Goal: Task Accomplishment & Management: Use online tool/utility

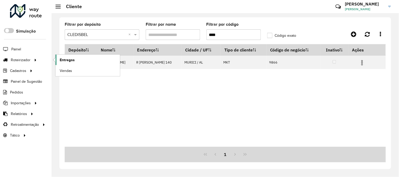
click at [67, 61] on span "Entregas" at bounding box center [67, 60] width 15 height 6
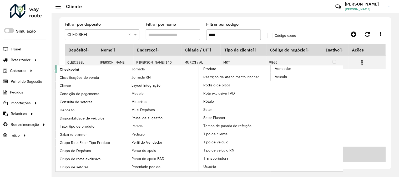
click at [71, 69] on span "Checkpoint" at bounding box center [69, 70] width 19 height 6
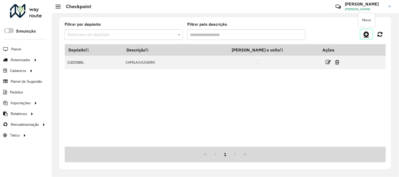
click at [366, 32] on icon at bounding box center [366, 34] width 6 height 6
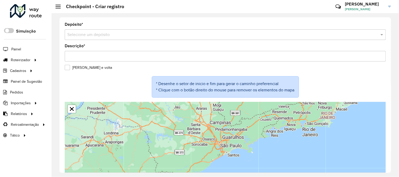
click at [194, 39] on div "Selecione um depósito" at bounding box center [225, 34] width 321 height 11
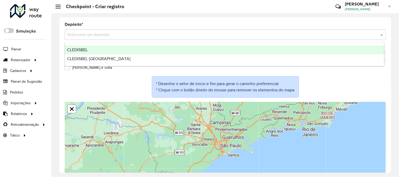
click at [184, 52] on div "CLEDISBEL" at bounding box center [224, 49] width 319 height 9
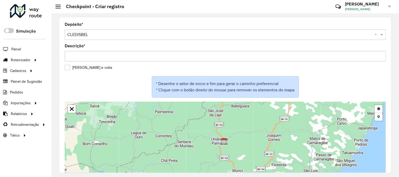
click at [69, 67] on label "[PERSON_NAME] e volta" at bounding box center [88, 68] width 47 height 6
click at [68, 68] on label "[PERSON_NAME] e volta" at bounding box center [88, 68] width 47 height 6
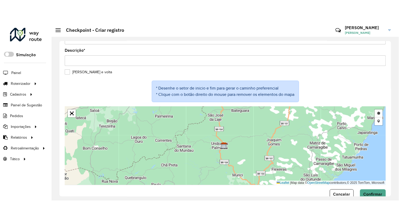
scroll to position [29, 0]
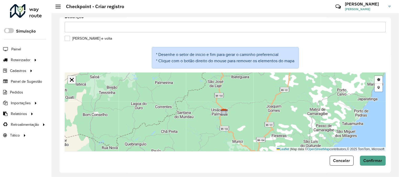
click at [72, 80] on link "Abrir mapa em tela cheia" at bounding box center [72, 80] width 8 height 8
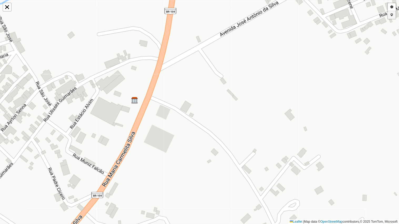
click at [392, 16] on link "Adicionar checkpoint" at bounding box center [392, 15] width 8 height 8
click at [392, 9] on link "Desenhar setor" at bounding box center [392, 7] width 8 height 8
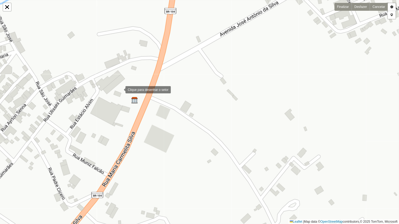
click at [120, 89] on div at bounding box center [120, 89] width 11 height 11
click at [102, 119] on div at bounding box center [103, 113] width 11 height 11
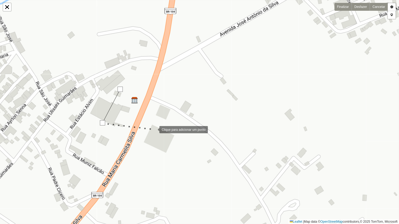
click at [159, 132] on div at bounding box center [154, 129] width 11 height 11
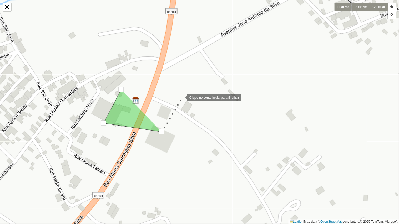
click at [182, 97] on div at bounding box center [181, 97] width 11 height 11
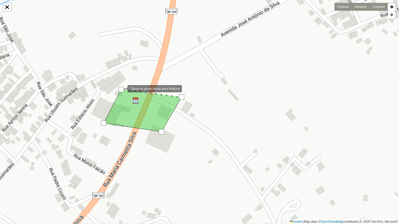
click at [122, 89] on div at bounding box center [121, 89] width 5 height 5
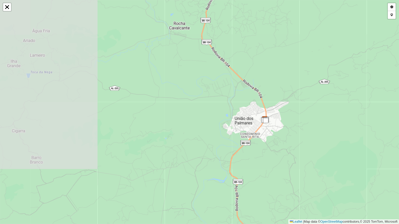
drag, startPoint x: 334, startPoint y: 104, endPoint x: 148, endPoint y: 150, distance: 192.5
click at [153, 150] on div "Desenhar setor Adicionar checkpoint Finalizar Desfazer Cancelar Leaflet | Map d…" at bounding box center [199, 112] width 399 height 224
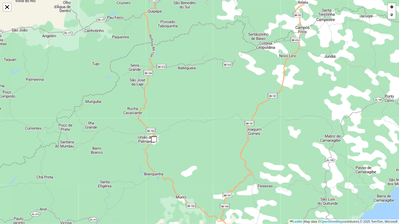
drag, startPoint x: 271, startPoint y: 125, endPoint x: 158, endPoint y: 165, distance: 120.2
click at [158, 168] on div "Desenhar setor Adicionar checkpoint Finalizar Desfazer Cancelar Leaflet | Map d…" at bounding box center [199, 112] width 399 height 224
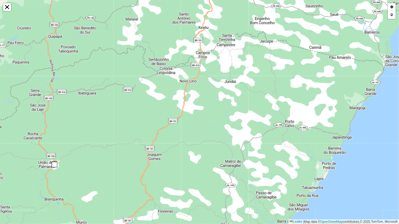
drag, startPoint x: 179, startPoint y: 166, endPoint x: 180, endPoint y: 153, distance: 13.2
click at [180, 153] on div "Desenhar setor Adicionar checkpoint Finalizar Desfazer Cancelar Leaflet | Map d…" at bounding box center [199, 112] width 399 height 224
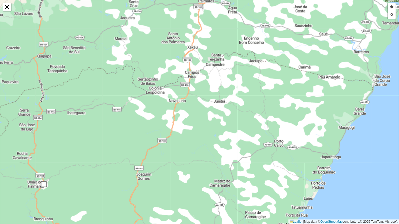
drag, startPoint x: 182, startPoint y: 145, endPoint x: 171, endPoint y: 167, distance: 24.4
click at [171, 167] on div "Desenhar setor Adicionar checkpoint Finalizar Desfazer Cancelar Leaflet | Map d…" at bounding box center [199, 112] width 399 height 224
click at [392, 15] on link "Adicionar checkpoint" at bounding box center [392, 15] width 8 height 8
click at [392, 14] on link "Adicionar checkpoint" at bounding box center [392, 15] width 8 height 8
click at [392, 9] on link "Desenhar setor" at bounding box center [392, 7] width 8 height 8
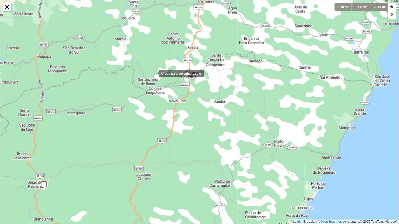
drag, startPoint x: 154, startPoint y: 73, endPoint x: 150, endPoint y: 83, distance: 10.7
click at [153, 73] on div at bounding box center [153, 73] width 11 height 11
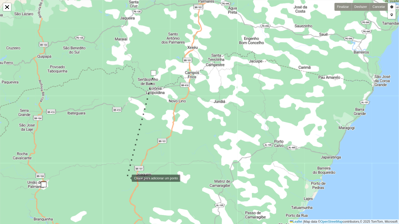
click at [126, 177] on div at bounding box center [126, 178] width 11 height 11
click at [141, 177] on div at bounding box center [140, 196] width 11 height 11
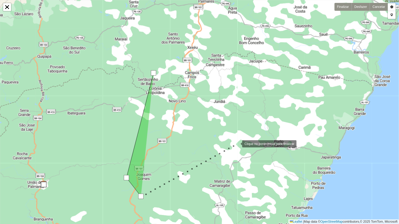
click at [237, 143] on div at bounding box center [236, 143] width 11 height 11
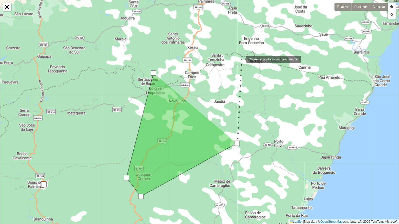
click at [241, 59] on div at bounding box center [241, 59] width 11 height 11
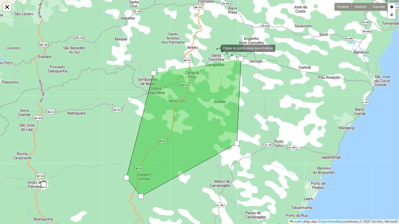
click at [215, 48] on div at bounding box center [215, 48] width 11 height 11
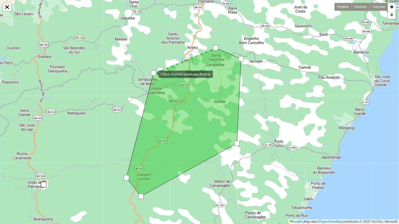
click at [153, 74] on div at bounding box center [153, 72] width 5 height 5
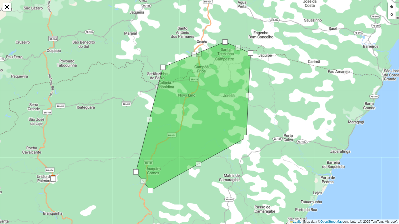
drag, startPoint x: 229, startPoint y: 172, endPoint x: 237, endPoint y: 161, distance: 13.9
click at [240, 161] on div "Desenhar setor Adicionar checkpoint Finalizar Desfazer Cancelar Leaflet | Map d…" at bounding box center [199, 112] width 399 height 224
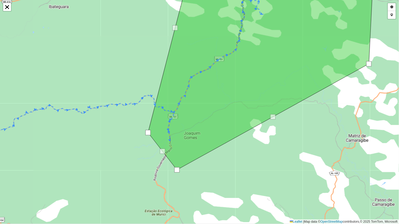
drag, startPoint x: 171, startPoint y: 158, endPoint x: 187, endPoint y: 130, distance: 33.1
click at [187, 130] on icon at bounding box center [261, 56] width 227 height 227
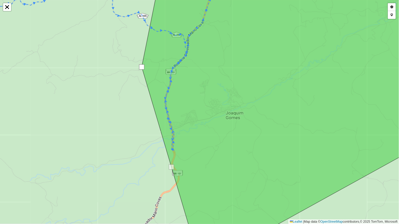
drag, startPoint x: 87, startPoint y: 118, endPoint x: 142, endPoint y: 67, distance: 75.1
click at [142, 67] on div at bounding box center [141, 66] width 5 height 5
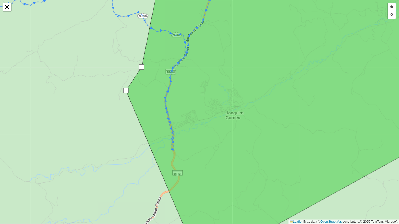
drag, startPoint x: 172, startPoint y: 168, endPoint x: 127, endPoint y: 92, distance: 88.7
click at [127, 92] on div at bounding box center [125, 90] width 5 height 5
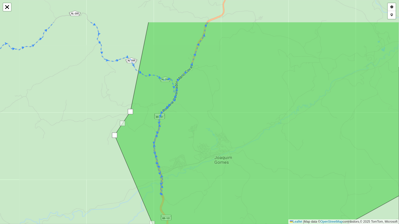
drag, startPoint x: 193, startPoint y: 86, endPoint x: 174, endPoint y: 148, distance: 65.4
click at [176, 146] on icon at bounding box center [271, 157] width 313 height 270
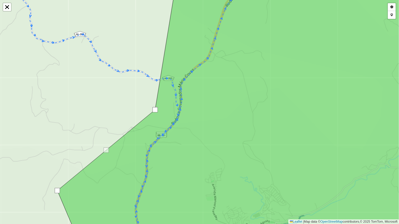
drag, startPoint x: 90, startPoint y: 141, endPoint x: 156, endPoint y: 107, distance: 74.4
click at [156, 107] on div at bounding box center [154, 109] width 5 height 5
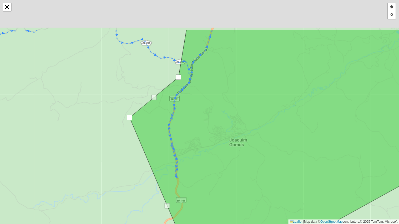
drag, startPoint x: 118, startPoint y: 53, endPoint x: 93, endPoint y: 125, distance: 76.5
click at [93, 125] on div "Desenhar setor Adicionar checkpoint Finalizar Desfazer Cancelar Leaflet | Map d…" at bounding box center [199, 112] width 399 height 224
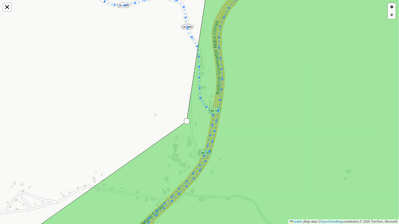
drag, startPoint x: 115, startPoint y: 121, endPoint x: 186, endPoint y: 119, distance: 70.7
click at [186, 119] on div at bounding box center [186, 121] width 5 height 5
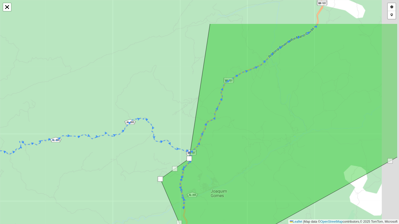
drag, startPoint x: 267, startPoint y: 102, endPoint x: 223, endPoint y: 151, distance: 65.5
click at [223, 151] on icon at bounding box center [278, 146] width 237 height 244
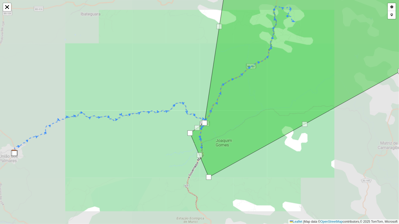
drag, startPoint x: 251, startPoint y: 88, endPoint x: 245, endPoint y: 98, distance: 11.9
click at [245, 98] on icon at bounding box center [297, 77] width 215 height 200
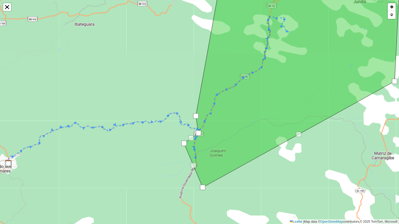
drag, startPoint x: 211, startPoint y: 43, endPoint x: 194, endPoint y: 115, distance: 73.2
click at [194, 115] on div at bounding box center [195, 116] width 5 height 5
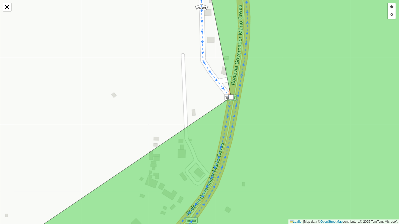
drag, startPoint x: 176, startPoint y: 106, endPoint x: 231, endPoint y: 96, distance: 55.7
click at [231, 96] on div at bounding box center [230, 97] width 5 height 5
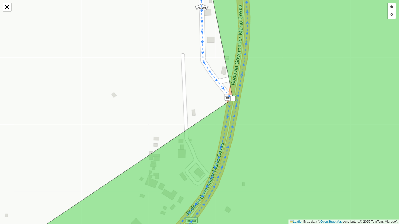
click at [232, 97] on div at bounding box center [232, 98] width 5 height 5
click at [261, 110] on icon at bounding box center [226, 112] width 426 height 270
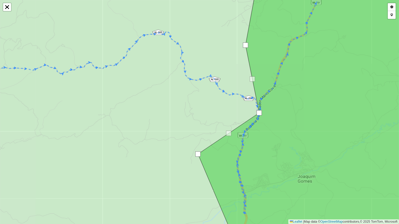
drag, startPoint x: 305, startPoint y: 94, endPoint x: 220, endPoint y: 141, distance: 98.0
click at [221, 143] on icon at bounding box center [311, 123] width 227 height 270
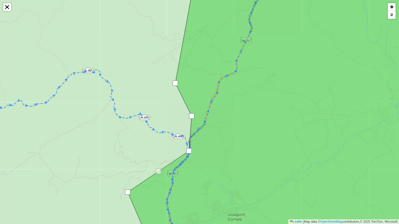
drag, startPoint x: 183, startPoint y: 114, endPoint x: 192, endPoint y: 113, distance: 9.5
click at [192, 114] on div at bounding box center [191, 116] width 5 height 5
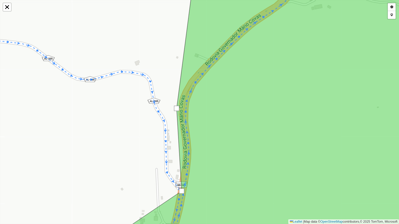
drag, startPoint x: 191, startPoint y: 52, endPoint x: 176, endPoint y: 109, distance: 59.2
click at [176, 109] on div at bounding box center [176, 108] width 5 height 5
drag, startPoint x: 219, startPoint y: 149, endPoint x: 227, endPoint y: 106, distance: 43.6
click at [227, 106] on icon at bounding box center [269, 112] width 340 height 270
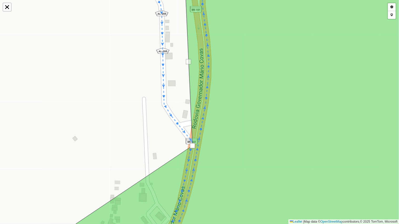
drag, startPoint x: 194, startPoint y: 143, endPoint x: 192, endPoint y: 146, distance: 3.8
click at [192, 146] on div at bounding box center [192, 145] width 5 height 5
drag, startPoint x: 190, startPoint y: 62, endPoint x: 194, endPoint y: 101, distance: 39.4
click at [194, 101] on div at bounding box center [193, 100] width 5 height 5
click at [195, 100] on div at bounding box center [194, 101] width 5 height 5
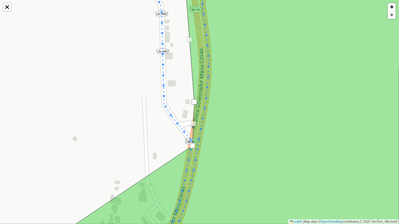
click at [230, 93] on icon at bounding box center [240, 112] width 397 height 270
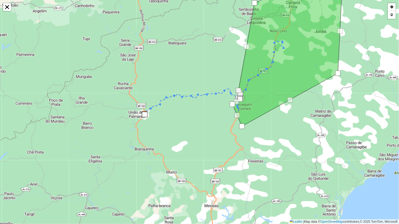
drag, startPoint x: 265, startPoint y: 162, endPoint x: 266, endPoint y: 143, distance: 18.7
click at [266, 143] on div "Desenhar setor Adicionar checkpoint Finalizar Desfazer Cancelar Leaflet | Map d…" at bounding box center [199, 112] width 399 height 224
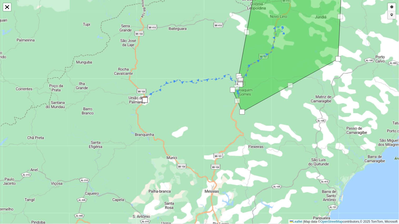
drag, startPoint x: 392, startPoint y: 15, endPoint x: 378, endPoint y: 32, distance: 22.2
click at [392, 15] on link "Adicionar checkpoint" at bounding box center [392, 15] width 8 height 8
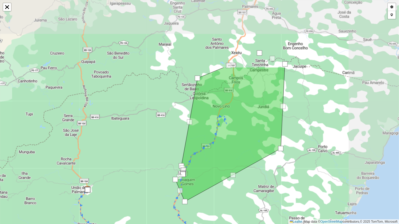
drag, startPoint x: 296, startPoint y: 109, endPoint x: 239, endPoint y: 193, distance: 101.8
click at [240, 177] on div "Desenhar setor Adicionar checkpoint Cancelar Leaflet | Map data © OpenStreetMap…" at bounding box center [199, 112] width 399 height 224
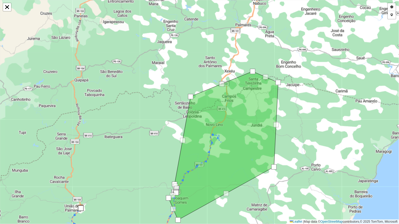
drag, startPoint x: 218, startPoint y: 212, endPoint x: 220, endPoint y: 179, distance: 32.7
click at [220, 177] on div "Desenhar setor Adicionar checkpoint Cancelar Leaflet | Map data © OpenStreetMap…" at bounding box center [199, 112] width 399 height 224
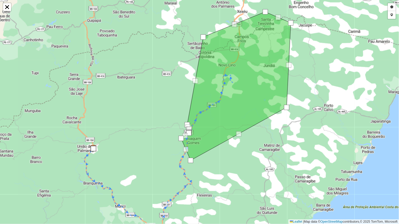
drag, startPoint x: 225, startPoint y: 180, endPoint x: 234, endPoint y: 135, distance: 45.7
click at [234, 137] on div "Desenhar setor Adicionar checkpoint Cancelar Leaflet | Map data © OpenStreetMap…" at bounding box center [199, 112] width 399 height 224
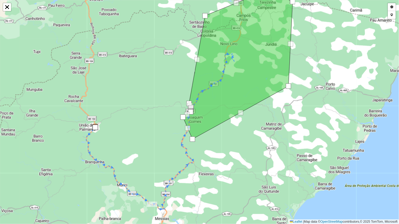
click at [208, 125] on icon at bounding box center [238, 65] width 110 height 149
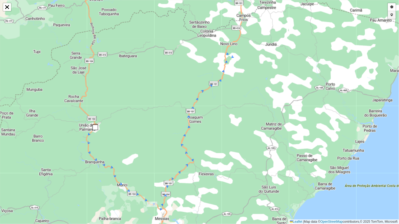
click at [392, 16] on link "Adicionar checkpoint" at bounding box center [392, 15] width 8 height 8
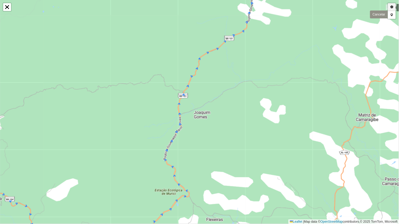
click at [390, 7] on link "Desenhar setor" at bounding box center [392, 7] width 8 height 8
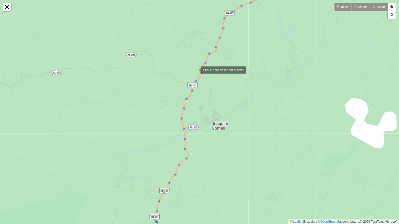
click at [195, 69] on div at bounding box center [195, 69] width 11 height 11
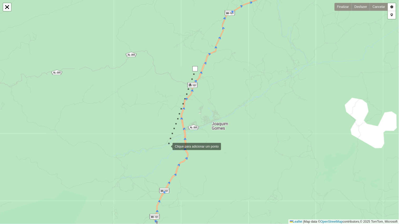
click at [167, 146] on div at bounding box center [167, 146] width 11 height 11
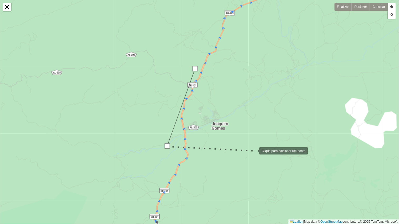
click at [256, 149] on div at bounding box center [254, 150] width 11 height 11
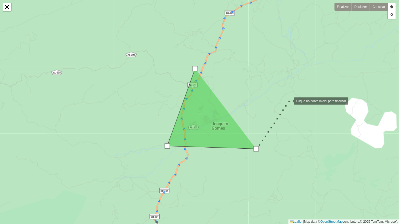
click at [292, 97] on div at bounding box center [288, 100] width 11 height 11
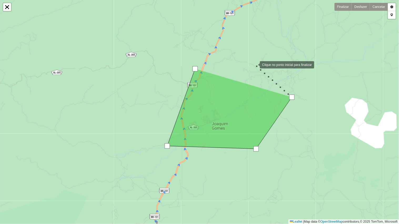
click at [254, 64] on div at bounding box center [254, 64] width 11 height 11
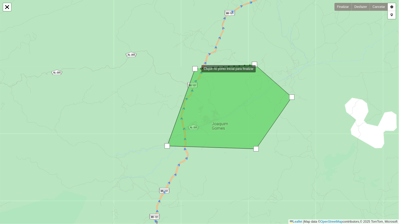
click at [196, 69] on div at bounding box center [194, 68] width 5 height 5
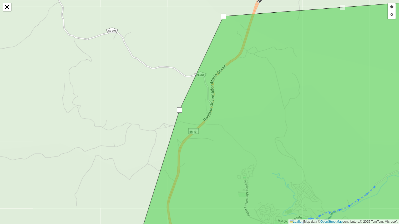
drag, startPoint x: 168, startPoint y: 169, endPoint x: 182, endPoint y: 109, distance: 62.0
click at [180, 109] on div at bounding box center [179, 109] width 5 height 5
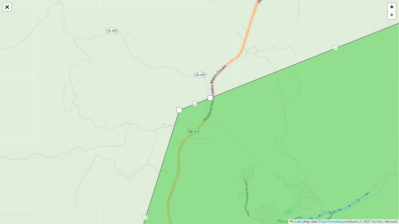
drag, startPoint x: 221, startPoint y: 17, endPoint x: 208, endPoint y: 98, distance: 81.6
click at [208, 98] on div at bounding box center [210, 97] width 5 height 5
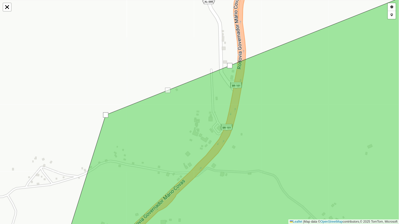
drag, startPoint x: 144, startPoint y: 86, endPoint x: 164, endPoint y: 90, distance: 20.9
click at [164, 90] on div "Desenhar setor Adicionar checkpoint Finalizar Desfazer Cancelar Leaflet | Map d…" at bounding box center [199, 112] width 399 height 224
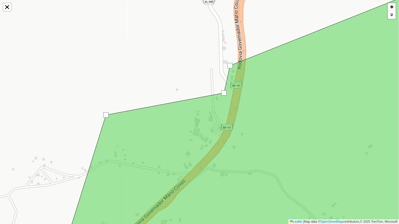
drag, startPoint x: 167, startPoint y: 90, endPoint x: 224, endPoint y: 98, distance: 57.6
click at [224, 93] on div at bounding box center [223, 92] width 5 height 5
click at [9, 9] on link "Abrir mapa em tela cheia" at bounding box center [7, 7] width 8 height 8
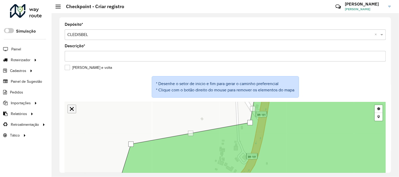
click at [72, 109] on div "Desenhar setor Adicionar checkpoint Finalizar Desfazer Cancelar Leaflet | Map d…" at bounding box center [225, 141] width 321 height 79
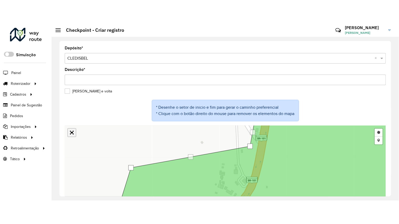
scroll to position [8, 0]
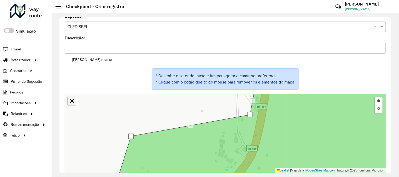
click at [72, 101] on link "Abrir mapa em tela cheia" at bounding box center [72, 101] width 8 height 8
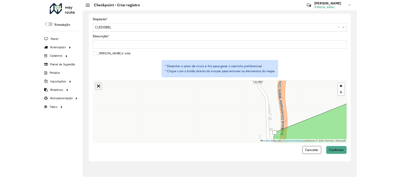
scroll to position [0, 0]
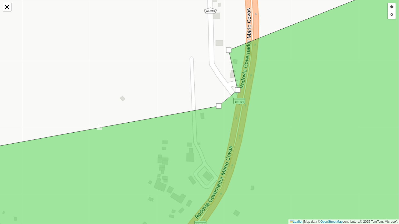
drag, startPoint x: 225, startPoint y: 78, endPoint x: 239, endPoint y: 89, distance: 18.1
click at [239, 89] on div at bounding box center [237, 89] width 5 height 5
drag, startPoint x: 234, startPoint y: 71, endPoint x: 243, endPoint y: 72, distance: 8.2
click at [243, 72] on div at bounding box center [241, 71] width 5 height 5
drag, startPoint x: 229, startPoint y: 97, endPoint x: 237, endPoint y: 107, distance: 12.1
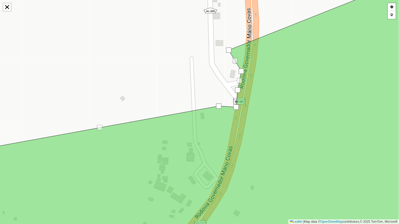
click at [237, 107] on div at bounding box center [235, 107] width 5 height 5
click at [206, 88] on div "Desenhar setor Adicionar checkpoint Finalizar Desfazer Cancelar Leaflet | Map d…" at bounding box center [199, 112] width 399 height 224
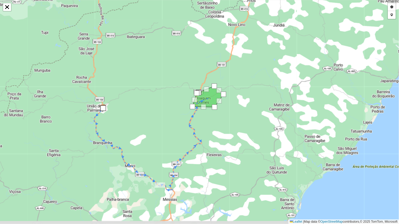
drag, startPoint x: 233, startPoint y: 148, endPoint x: 241, endPoint y: 124, distance: 25.3
click at [239, 131] on div "Desenhar setor Adicionar checkpoint Finalizar Desfazer Cancelar Leaflet | Map d…" at bounding box center [199, 112] width 399 height 224
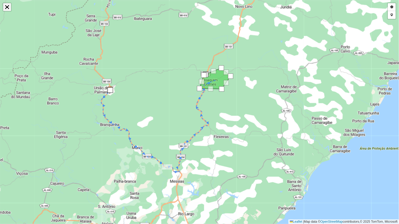
click at [7, 9] on link "Abrir mapa em tela cheia" at bounding box center [7, 7] width 8 height 8
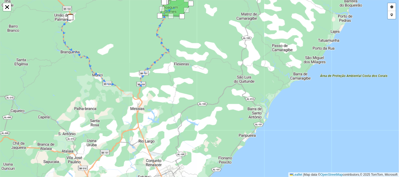
click at [68, 67] on label "Ida e volta" at bounding box center [88, 68] width 47 height 6
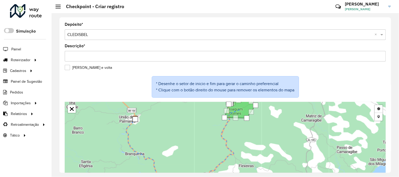
click at [68, 67] on label "Ida e volta" at bounding box center [88, 68] width 47 height 6
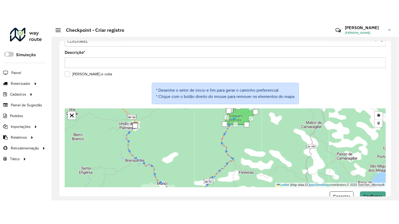
scroll to position [32, 0]
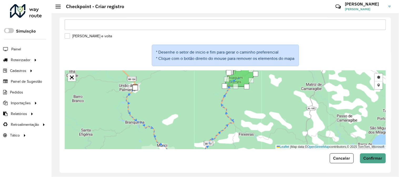
click at [73, 75] on link "Abrir mapa em tela cheia" at bounding box center [72, 78] width 8 height 8
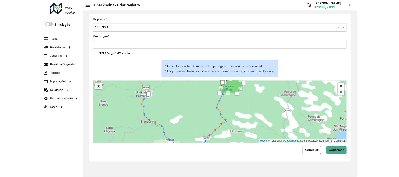
scroll to position [0, 0]
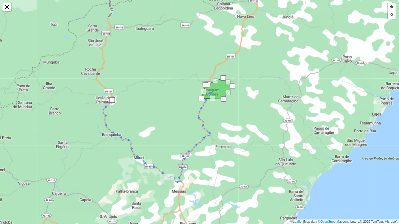
drag, startPoint x: 216, startPoint y: 117, endPoint x: 218, endPoint y: 132, distance: 15.0
click at [218, 131] on div "Desenhar setor Adicionar checkpoint Finalizar Desfazer Cancelar Leaflet | Map d…" at bounding box center [199, 112] width 399 height 224
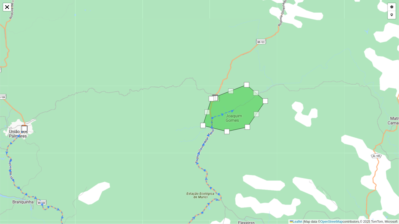
drag, startPoint x: 226, startPoint y: 129, endPoint x: 229, endPoint y: 137, distance: 9.0
click at [229, 134] on div at bounding box center [226, 131] width 5 height 5
click at [252, 132] on div at bounding box center [251, 130] width 5 height 5
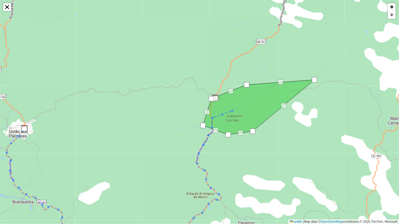
drag, startPoint x: 267, startPoint y: 101, endPoint x: 317, endPoint y: 79, distance: 54.6
click at [317, 79] on div at bounding box center [314, 79] width 5 height 5
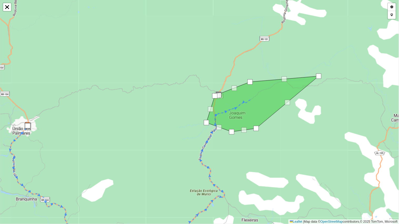
drag, startPoint x: 281, startPoint y: 78, endPoint x: 284, endPoint y: 74, distance: 4.5
click at [284, 74] on div "Desenhar setor Adicionar checkpoint Finalizar Desfazer Cancelar Leaflet | Map d…" at bounding box center [199, 112] width 399 height 224
drag, startPoint x: 283, startPoint y: 78, endPoint x: 285, endPoint y: 75, distance: 3.7
click at [285, 70] on div at bounding box center [286, 71] width 5 height 5
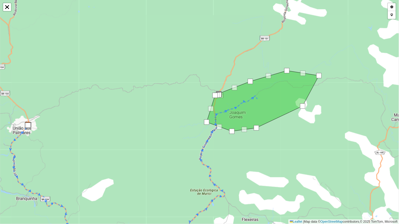
drag, startPoint x: 287, startPoint y: 101, endPoint x: 302, endPoint y: 105, distance: 14.8
click at [302, 105] on div at bounding box center [302, 106] width 5 height 5
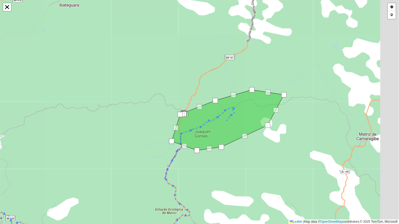
drag, startPoint x: 282, startPoint y: 140, endPoint x: 254, endPoint y: 153, distance: 31.4
click at [254, 153] on div "Desenhar setor Adicionar checkpoint Finalizar Desfazer Cancelar Leaflet | Map d…" at bounding box center [199, 112] width 399 height 224
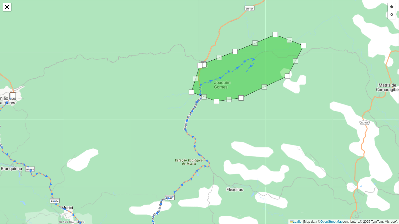
drag, startPoint x: 274, startPoint y: 40, endPoint x: 281, endPoint y: 29, distance: 13.2
click at [278, 32] on div at bounding box center [274, 34] width 5 height 5
drag, startPoint x: 297, startPoint y: 61, endPoint x: 311, endPoint y: 65, distance: 14.3
click at [311, 64] on div at bounding box center [307, 63] width 5 height 5
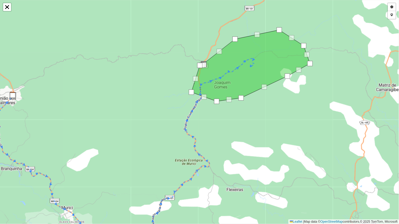
drag, startPoint x: 234, startPoint y: 51, endPoint x: 234, endPoint y: 40, distance: 11.0
click at [234, 38] on div at bounding box center [234, 39] width 5 height 5
drag, startPoint x: 265, startPoint y: 89, endPoint x: 280, endPoint y: 98, distance: 17.6
click at [279, 97] on div at bounding box center [276, 93] width 5 height 5
drag, startPoint x: 242, startPoint y: 99, endPoint x: 245, endPoint y: 112, distance: 13.6
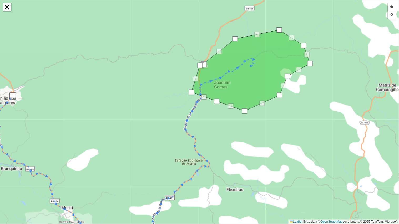
click at [245, 112] on div at bounding box center [244, 111] width 5 height 5
drag, startPoint x: 231, startPoint y: 106, endPoint x: 225, endPoint y: 114, distance: 9.8
click at [227, 111] on div at bounding box center [229, 108] width 5 height 5
drag, startPoint x: 215, startPoint y: 103, endPoint x: 211, endPoint y: 115, distance: 12.2
click at [211, 115] on div at bounding box center [212, 113] width 5 height 5
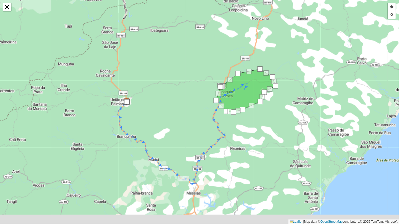
drag, startPoint x: 266, startPoint y: 143, endPoint x: 265, endPoint y: 124, distance: 19.2
click at [266, 129] on div "Desenhar setor Adicionar checkpoint Finalizar Desfazer Cancelar Leaflet | Map d…" at bounding box center [199, 112] width 399 height 224
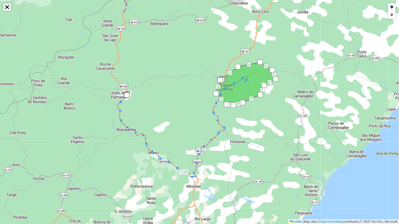
click at [7, 8] on link "Abrir mapa em tela cheia" at bounding box center [7, 7] width 8 height 8
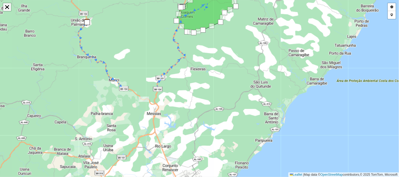
scroll to position [32, 0]
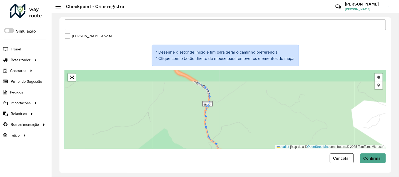
drag, startPoint x: 237, startPoint y: 95, endPoint x: 225, endPoint y: 145, distance: 51.0
click at [226, 146] on div "Desenhar setor Adicionar checkpoint Finalizar Desfazer Cancelar Leaflet | Map d…" at bounding box center [225, 109] width 321 height 79
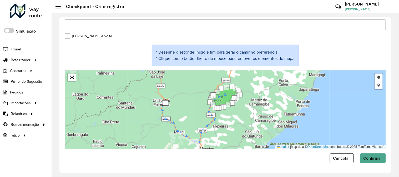
drag, startPoint x: 199, startPoint y: 114, endPoint x: 197, endPoint y: 121, distance: 7.0
click at [197, 121] on div "Desenhar setor Adicionar checkpoint Finalizar Desfazer Cancelar Leaflet | Map d…" at bounding box center [225, 109] width 321 height 79
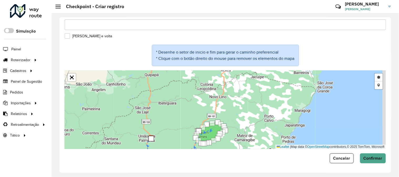
drag, startPoint x: 206, startPoint y: 97, endPoint x: 196, endPoint y: 115, distance: 20.2
click at [196, 115] on div "Desenhar setor Adicionar checkpoint Finalizar Desfazer Cancelar Leaflet | Map d…" at bounding box center [225, 109] width 321 height 79
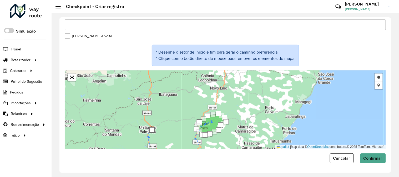
drag, startPoint x: 244, startPoint y: 131, endPoint x: 260, endPoint y: 74, distance: 59.5
click at [260, 79] on div "Desenhar setor Adicionar checkpoint Finalizar Desfazer Cancelar Leaflet | Map d…" at bounding box center [225, 109] width 321 height 79
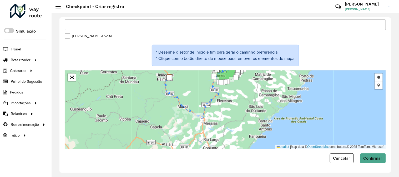
drag, startPoint x: 250, startPoint y: 92, endPoint x: 239, endPoint y: 132, distance: 40.9
click at [239, 132] on div "Desenhar setor Adicionar checkpoint Finalizar Desfazer Cancelar Leaflet | Map d…" at bounding box center [225, 109] width 321 height 79
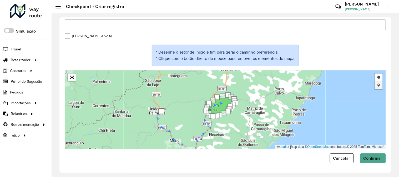
click at [376, 84] on link "Adicionar checkpoint" at bounding box center [378, 85] width 8 height 8
click at [155, 99] on div "Desenhar setor Adicionar checkpoint Cancelar Leaflet | Map data © OpenStreetMap…" at bounding box center [225, 109] width 321 height 79
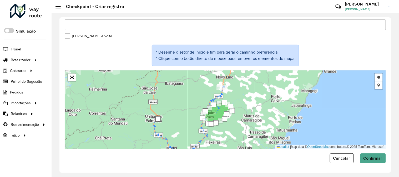
drag, startPoint x: 262, startPoint y: 90, endPoint x: 256, endPoint y: 108, distance: 19.2
click at [256, 108] on div "Desenhar setor Adicionar checkpoint Cancelar Leaflet | Map data © OpenStreetMap…" at bounding box center [225, 109] width 321 height 79
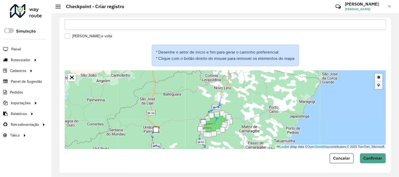
click at [379, 86] on link "Adicionar checkpoint" at bounding box center [378, 85] width 8 height 8
click at [336, 157] on span "Cancelar" at bounding box center [341, 158] width 17 height 4
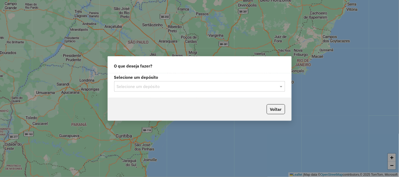
click at [169, 89] on input "text" at bounding box center [194, 87] width 155 height 6
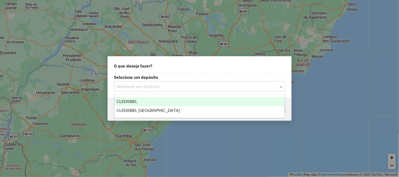
click at [157, 104] on div "CLEDISBEL" at bounding box center [199, 101] width 170 height 9
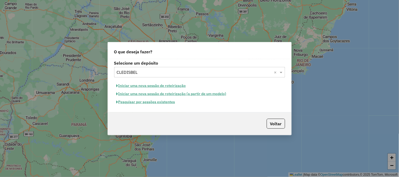
click at [167, 101] on button "Pesquisar por sessões existentes" at bounding box center [145, 102] width 63 height 8
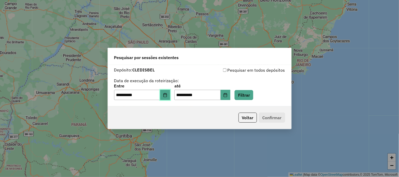
click at [166, 96] on button "Choose Date" at bounding box center [165, 95] width 10 height 11
click at [217, 75] on div "**********" at bounding box center [199, 83] width 171 height 33
click at [167, 93] on icon "Choose Date" at bounding box center [165, 95] width 4 height 4
click at [227, 72] on div "Pesquisar em todos depósitos" at bounding box center [241, 70] width 85 height 6
drag, startPoint x: 251, startPoint y: 92, endPoint x: 248, endPoint y: 95, distance: 3.7
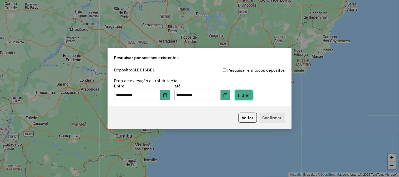
click at [251, 93] on button "Filtrar" at bounding box center [243, 95] width 19 height 10
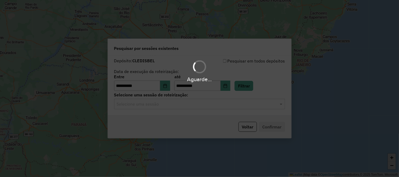
click at [176, 106] on hb-app "**********" at bounding box center [199, 88] width 399 height 177
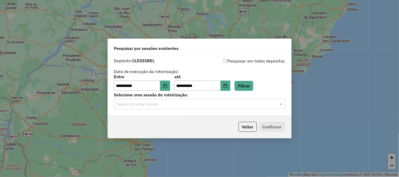
click at [181, 102] on input "text" at bounding box center [194, 104] width 155 height 6
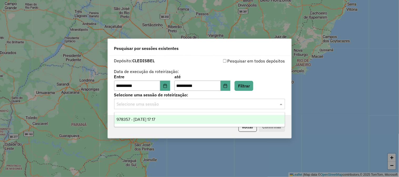
click at [176, 118] on div "978357 - 13/08/2025 17:17" at bounding box center [199, 119] width 170 height 9
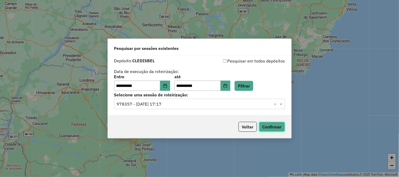
click at [266, 129] on button "Confirmar" at bounding box center [272, 127] width 26 height 10
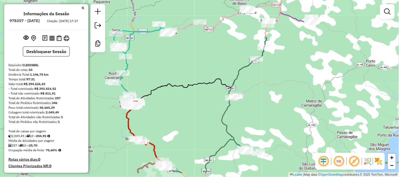
drag, startPoint x: 281, startPoint y: 83, endPoint x: 293, endPoint y: 62, distance: 24.7
click at [293, 62] on div "Janela de atendimento Grade de atendimento Capacidade Transportadoras Veículos …" at bounding box center [199, 88] width 399 height 177
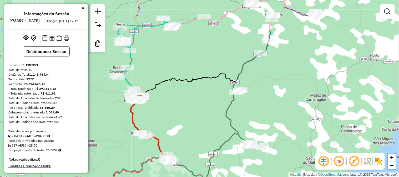
drag, startPoint x: 271, startPoint y: 107, endPoint x: 277, endPoint y: 93, distance: 15.3
click at [277, 93] on div "Janela de atendimento Grade de atendimento Capacidade Transportadoras Veículos …" at bounding box center [199, 88] width 399 height 177
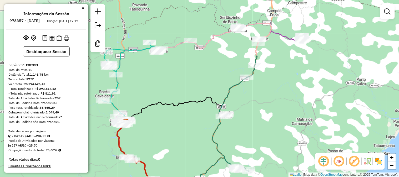
drag, startPoint x: 278, startPoint y: 63, endPoint x: 259, endPoint y: 97, distance: 39.3
click at [259, 97] on div "Janela de atendimento Grade de atendimento Capacidade Transportadoras Veículos …" at bounding box center [199, 88] width 399 height 177
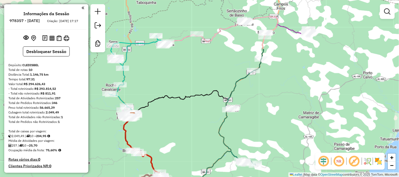
drag, startPoint x: 191, startPoint y: 136, endPoint x: 221, endPoint y: 81, distance: 63.0
click at [221, 81] on div "Janela de atendimento Grade de atendimento Capacidade Transportadoras Veículos …" at bounding box center [199, 88] width 399 height 177
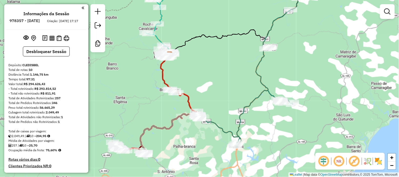
drag, startPoint x: 177, startPoint y: 140, endPoint x: 187, endPoint y: 130, distance: 14.0
click at [187, 130] on div "Janela de atendimento Grade de atendimento Capacidade Transportadoras Veículos …" at bounding box center [199, 88] width 399 height 177
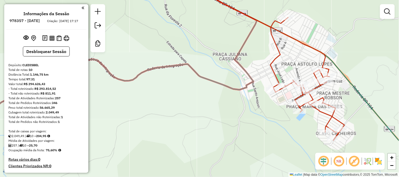
drag, startPoint x: 163, startPoint y: 85, endPoint x: 349, endPoint y: 64, distance: 187.0
click at [350, 64] on div "Janela de atendimento Grade de atendimento Capacidade Transportadoras Veículos …" at bounding box center [199, 88] width 399 height 177
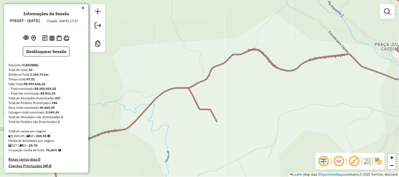
drag, startPoint x: 301, startPoint y: 86, endPoint x: 229, endPoint y: 98, distance: 72.6
click at [229, 98] on div "Janela de atendimento Grade de atendimento Capacidade Transportadoras Veículos …" at bounding box center [199, 88] width 399 height 177
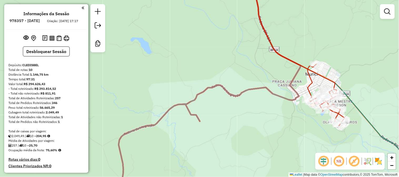
drag, startPoint x: 160, startPoint y: 141, endPoint x: 237, endPoint y: 61, distance: 111.1
click at [237, 61] on div "Janela de atendimento Grade de atendimento Capacidade Transportadoras Veículos …" at bounding box center [199, 88] width 399 height 177
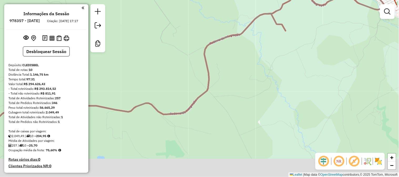
drag, startPoint x: 189, startPoint y: 120, endPoint x: 248, endPoint y: 79, distance: 72.4
click at [246, 81] on div "Janela de atendimento Grade de atendimento Capacidade Transportadoras Veículos …" at bounding box center [199, 88] width 399 height 177
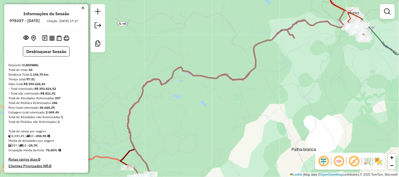
drag, startPoint x: 187, startPoint y: 125, endPoint x: 226, endPoint y: 78, distance: 60.5
click at [228, 77] on div "Janela de atendimento Grade de atendimento Capacidade Transportadoras Veículos …" at bounding box center [199, 88] width 399 height 177
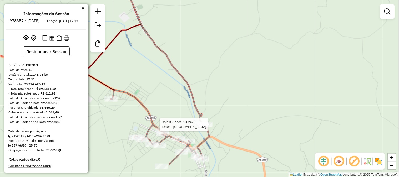
select select "**********"
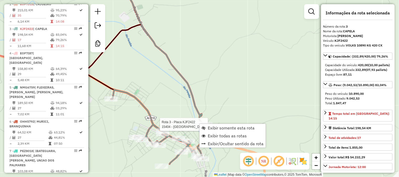
scroll to position [256, 0]
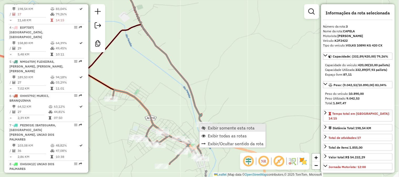
click at [246, 130] on span "Exibir somente esta rota" at bounding box center [231, 128] width 47 height 4
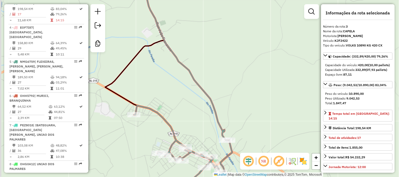
drag, startPoint x: 141, startPoint y: 84, endPoint x: 153, endPoint y: 96, distance: 17.3
click at [151, 96] on div "Janela de atendimento Grade de atendimento Capacidade Transportadoras Veículos …" at bounding box center [199, 88] width 399 height 177
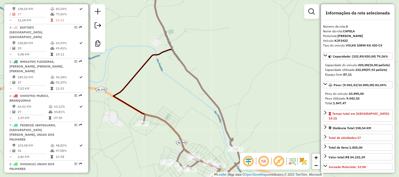
drag, startPoint x: 242, startPoint y: 127, endPoint x: 187, endPoint y: 94, distance: 64.1
click at [188, 94] on div "Janela de atendimento Grade de atendimento Capacidade Transportadoras Veículos …" at bounding box center [199, 88] width 399 height 177
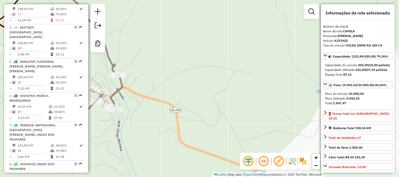
drag, startPoint x: 140, startPoint y: 87, endPoint x: 177, endPoint y: 99, distance: 39.1
click at [182, 101] on div "Janela de atendimento Grade de atendimento Capacidade Transportadoras Veículos …" at bounding box center [199, 88] width 399 height 177
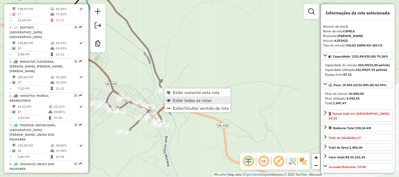
click at [199, 100] on span "Exibir todas as rotas" at bounding box center [192, 100] width 39 height 4
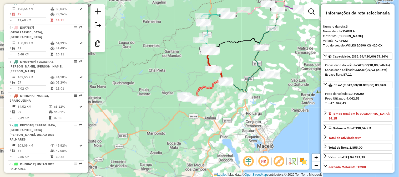
drag, startPoint x: 244, startPoint y: 65, endPoint x: 200, endPoint y: 112, distance: 64.9
click at [200, 116] on div "Janela de atendimento Grade de atendimento Capacidade Transportadoras Veículos …" at bounding box center [199, 88] width 399 height 177
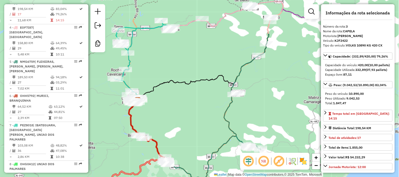
drag, startPoint x: 178, startPoint y: 115, endPoint x: 190, endPoint y: 100, distance: 19.0
click at [191, 101] on div "Janela de atendimento Grade de atendimento Capacidade Transportadoras Veículos …" at bounding box center [199, 88] width 399 height 177
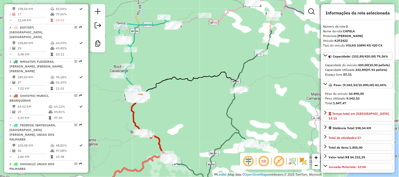
click at [204, 79] on icon at bounding box center [204, 68] width 129 height 57
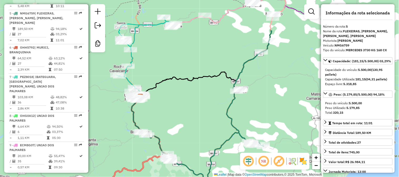
scroll to position [310, 0]
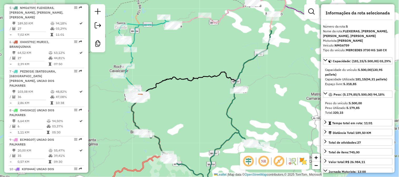
click at [205, 78] on icon at bounding box center [204, 68] width 129 height 57
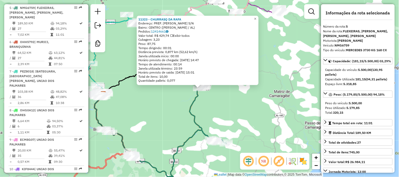
click at [233, 102] on div "11323 - CHURRASQ DA [PERSON_NAME]: PREF. [PERSON_NAME] S/N Bairro: CENTRO ([PER…" at bounding box center [199, 88] width 399 height 177
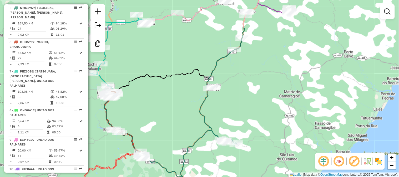
drag, startPoint x: 233, startPoint y: 117, endPoint x: 255, endPoint y: 116, distance: 21.8
click at [255, 116] on div "Janela de atendimento Grade de atendimento Capacidade Transportadoras Veículos …" at bounding box center [199, 88] width 399 height 177
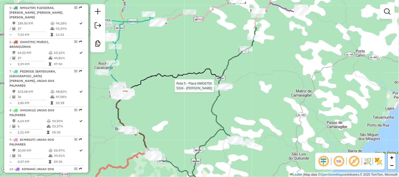
select select "**********"
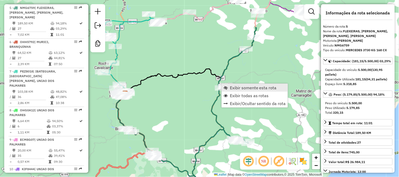
click at [258, 88] on span "Exibir somente esta rota" at bounding box center [253, 88] width 47 height 4
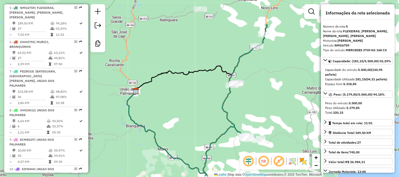
drag, startPoint x: 219, startPoint y: 88, endPoint x: 212, endPoint y: 128, distance: 40.6
click at [212, 128] on div "Janela de atendimento Grade de atendimento Capacidade Transportadoras Veículos …" at bounding box center [199, 88] width 399 height 177
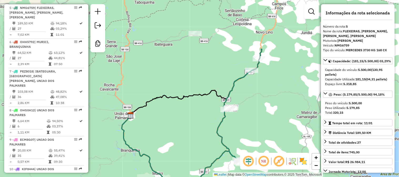
drag, startPoint x: 250, startPoint y: 108, endPoint x: 260, endPoint y: 88, distance: 22.1
click at [260, 90] on div "Janela de atendimento Grade de atendimento Capacidade Transportadoras Veículos …" at bounding box center [199, 88] width 399 height 177
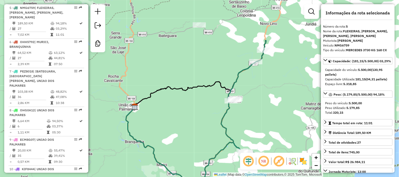
drag, startPoint x: 261, startPoint y: 85, endPoint x: 251, endPoint y: 96, distance: 15.4
click at [253, 100] on div "Janela de atendimento Grade de atendimento Capacidade Transportadoras Veículos …" at bounding box center [199, 88] width 399 height 177
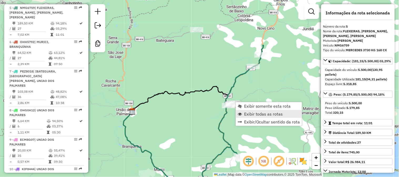
click at [277, 113] on span "Exibir todas as rotas" at bounding box center [263, 114] width 39 height 4
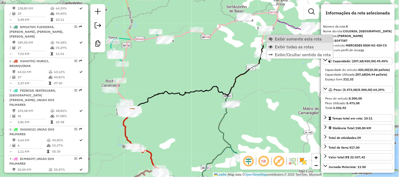
scroll to position [281, 0]
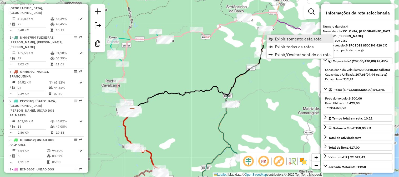
click at [295, 37] on span "Exibir somente esta rota" at bounding box center [298, 39] width 47 height 4
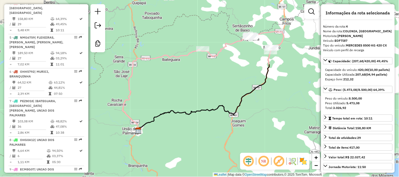
drag, startPoint x: 281, startPoint y: 107, endPoint x: 289, endPoint y: 78, distance: 29.9
click at [289, 78] on div "Janela de atendimento Grade de atendimento Capacidade Transportadoras Veículos …" at bounding box center [199, 88] width 399 height 177
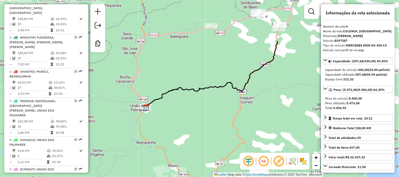
drag, startPoint x: 273, startPoint y: 91, endPoint x: 269, endPoint y: 99, distance: 8.8
click at [269, 99] on div "Janela de atendimento Grade de atendimento Capacidade Transportadoras Veículos …" at bounding box center [199, 88] width 399 height 177
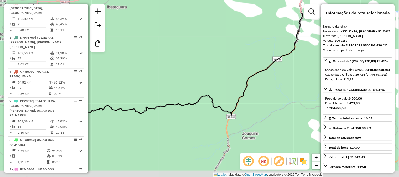
drag, startPoint x: 263, startPoint y: 122, endPoint x: 264, endPoint y: 66, distance: 56.0
click at [264, 72] on div "Janela de atendimento Grade de atendimento Capacidade Transportadoras Veículos …" at bounding box center [199, 88] width 399 height 177
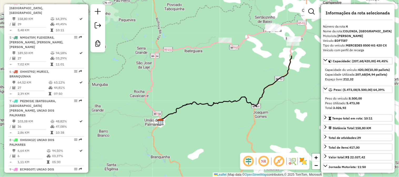
drag, startPoint x: 235, startPoint y: 122, endPoint x: 238, endPoint y: 115, distance: 7.1
click at [238, 116] on div "Janela de atendimento Grade de atendimento Capacidade Transportadoras Veículos …" at bounding box center [199, 88] width 399 height 177
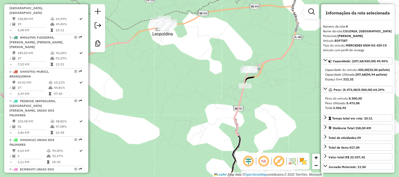
drag, startPoint x: 285, startPoint y: 52, endPoint x: 254, endPoint y: 119, distance: 73.6
click at [254, 121] on div "Janela de atendimento Grade de atendimento Capacidade Transportadoras Veículos …" at bounding box center [199, 88] width 399 height 177
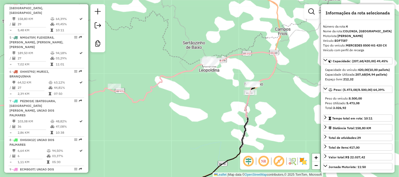
drag, startPoint x: 260, startPoint y: 127, endPoint x: 269, endPoint y: 86, distance: 42.2
click at [269, 89] on div "Janela de atendimento Grade de atendimento Capacidade Transportadoras Veículos …" at bounding box center [199, 88] width 399 height 177
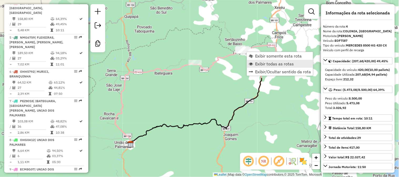
click at [272, 64] on span "Exibir todas as rotas" at bounding box center [274, 64] width 39 height 4
